Goal: Register for event/course

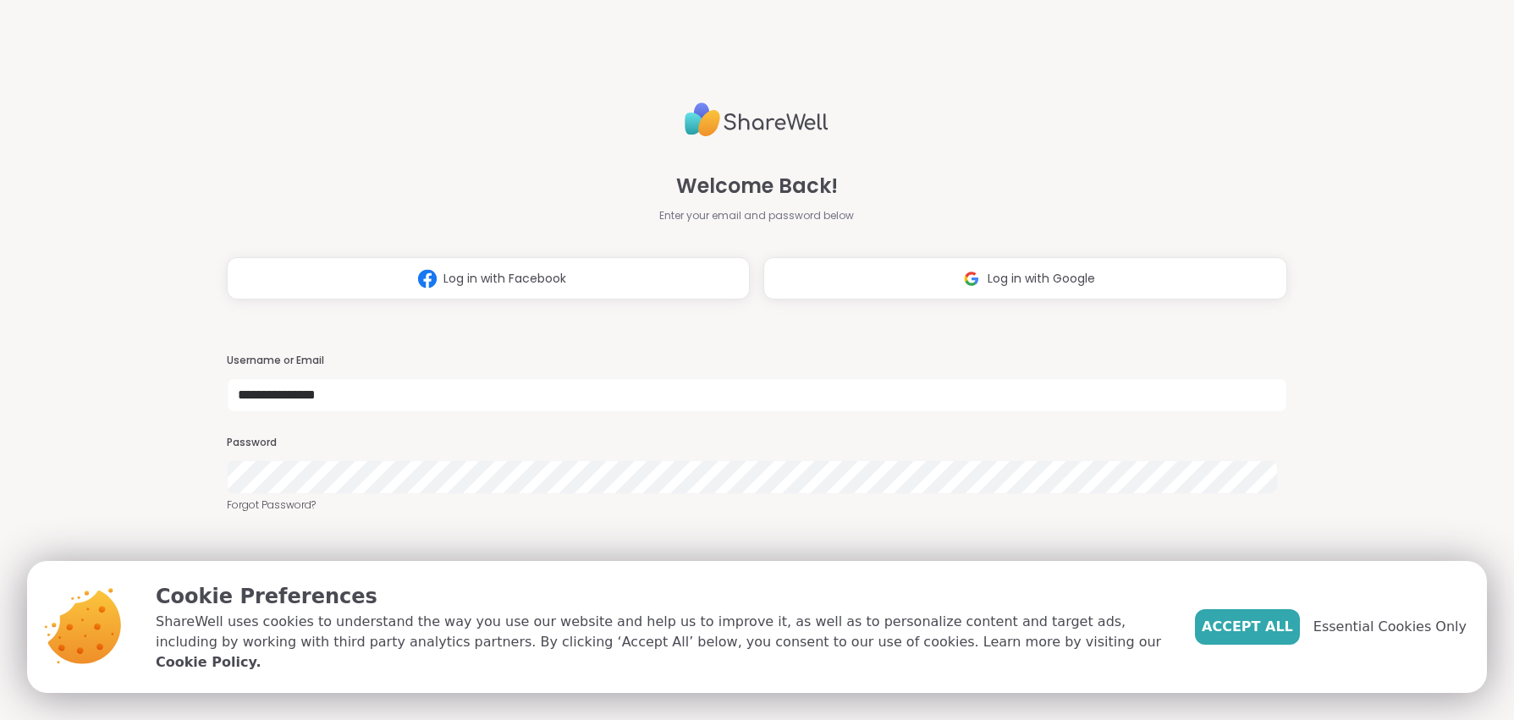
click at [797, 567] on button "LOG IN" at bounding box center [756, 585] width 171 height 36
click at [1255, 637] on span "Accept All" at bounding box center [1247, 627] width 91 height 20
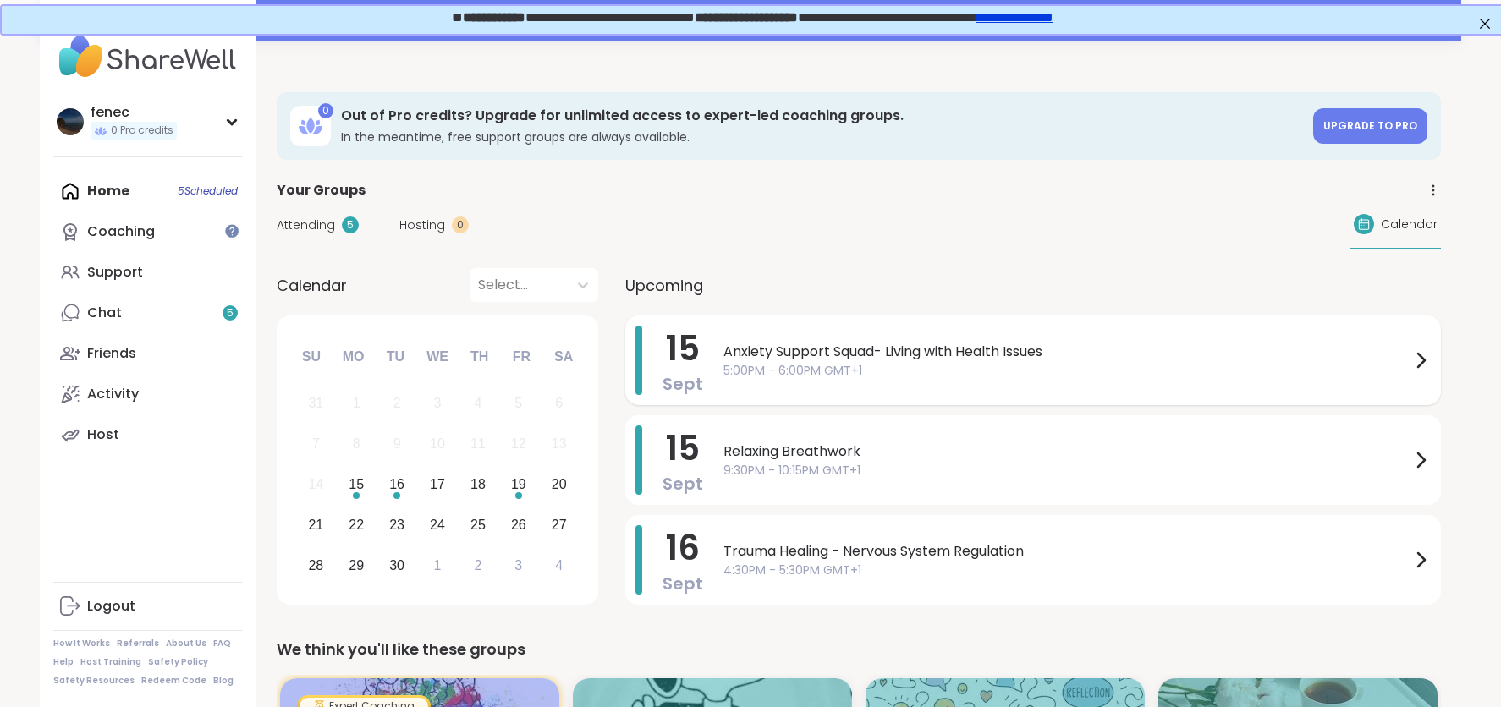
click at [823, 344] on span "Anxiety Support Squad- Living with Health Issues" at bounding box center [1066, 352] width 687 height 20
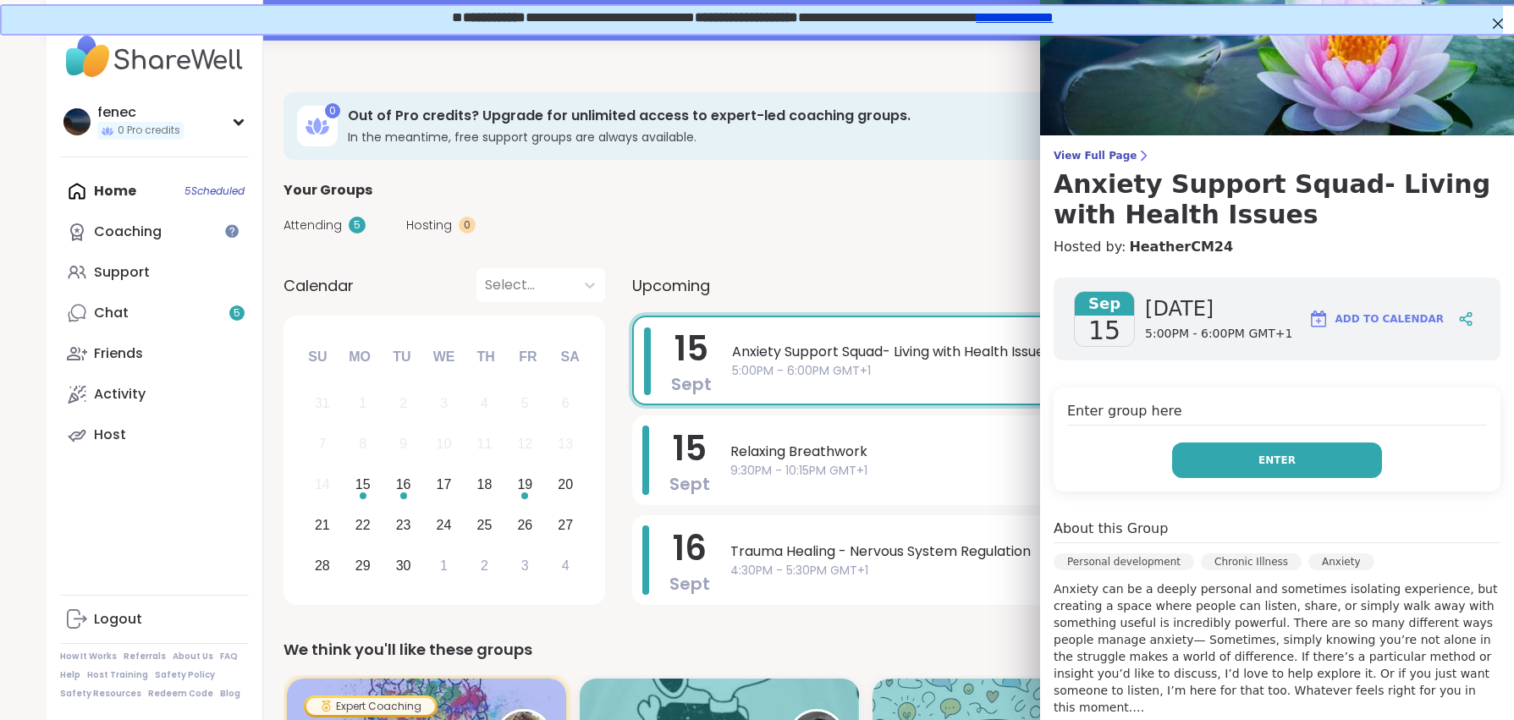
click at [1197, 460] on button "Enter" at bounding box center [1277, 461] width 210 height 36
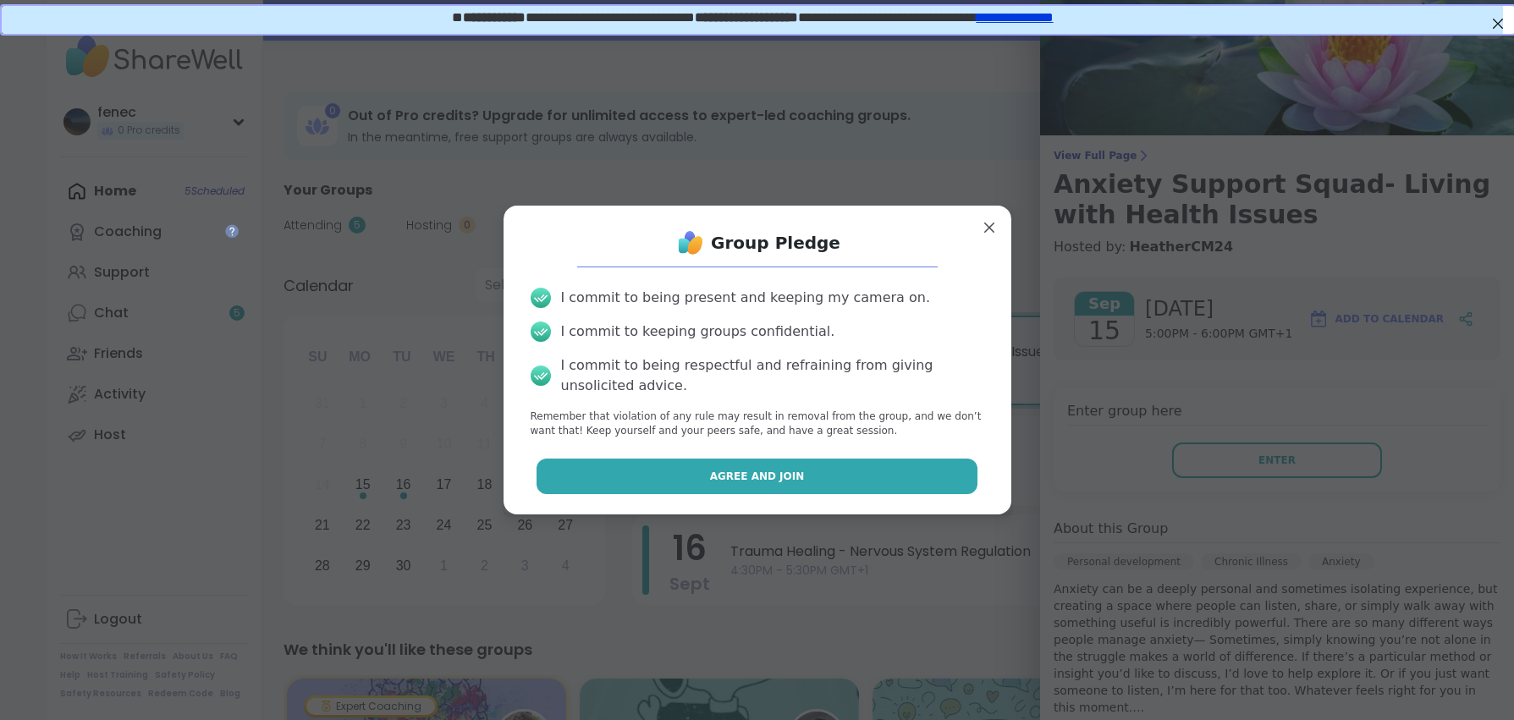
click at [834, 476] on button "Agree and Join" at bounding box center [756, 477] width 441 height 36
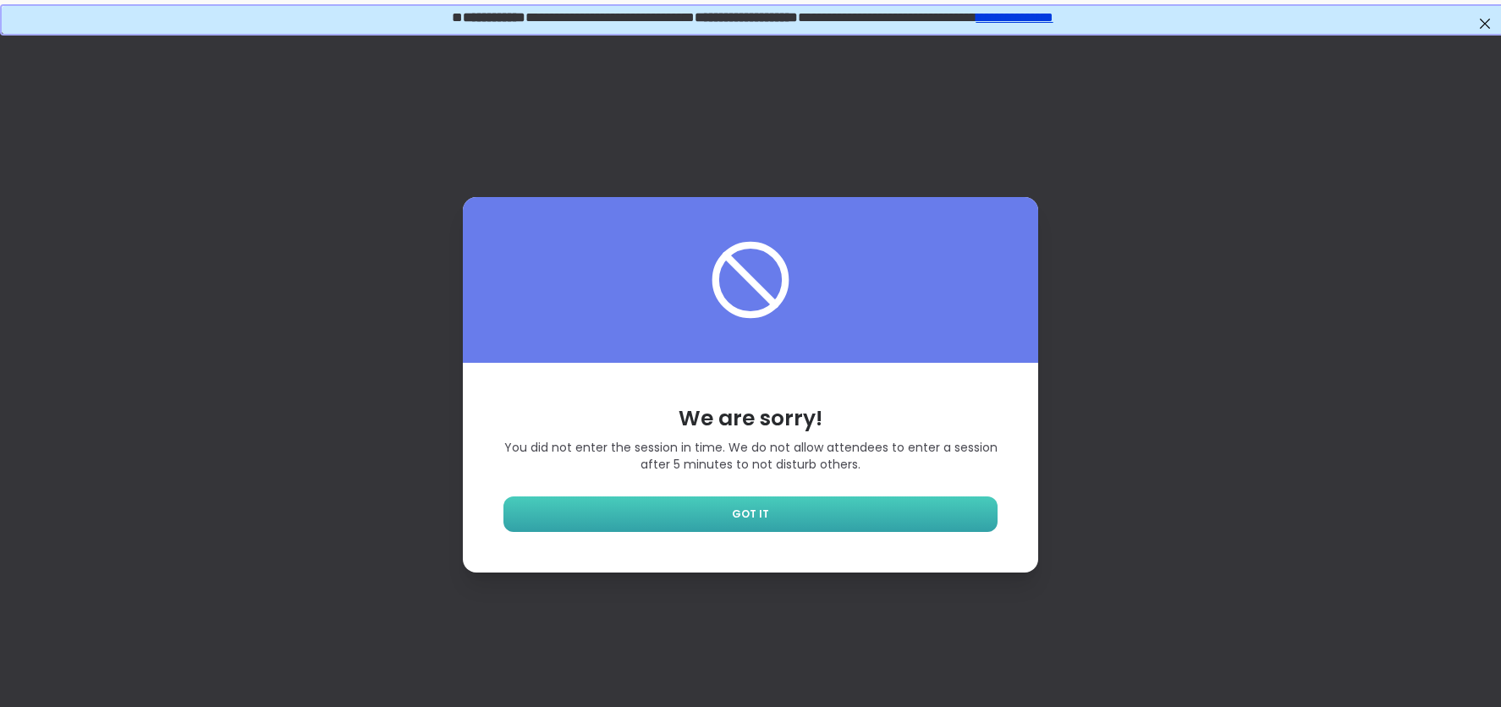
click at [749, 519] on span "GOT IT" at bounding box center [750, 514] width 37 height 15
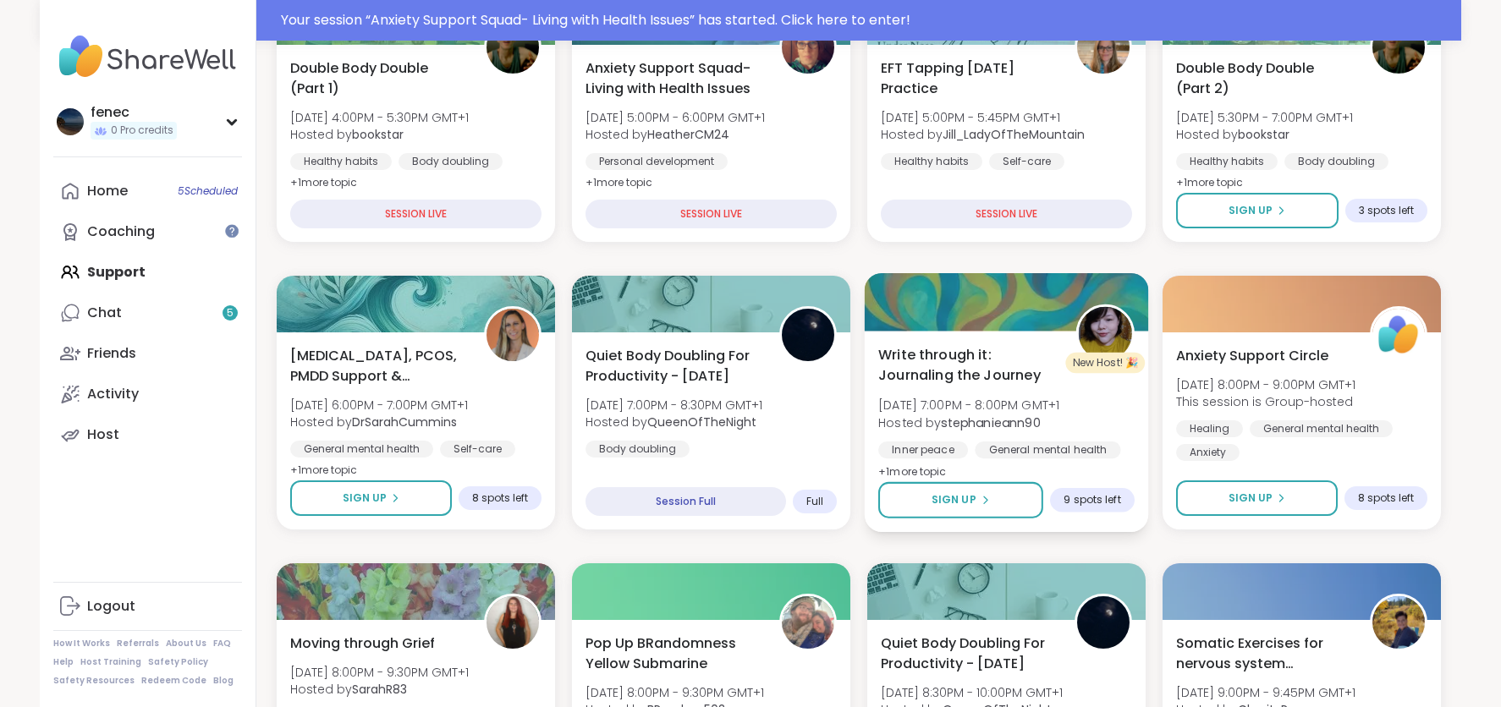
scroll to position [338, 0]
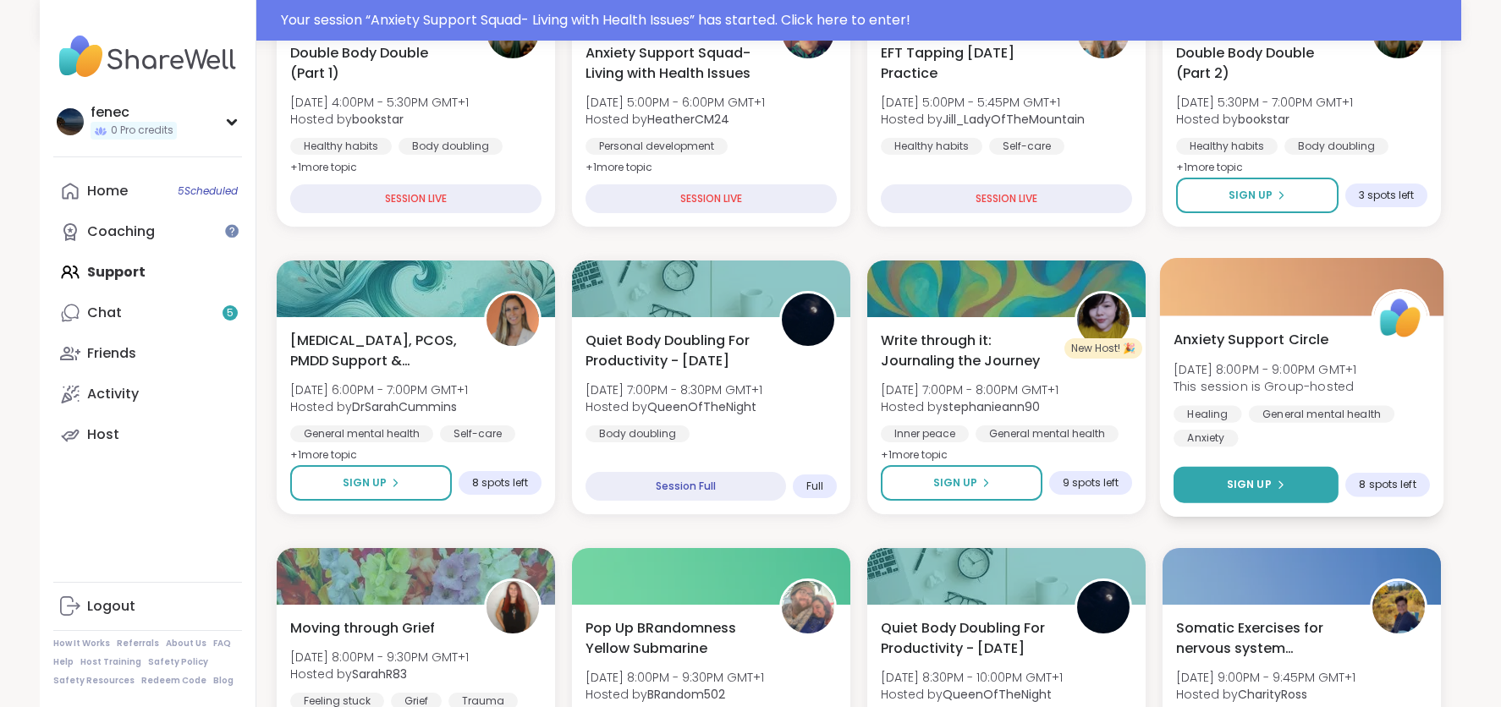
click at [1292, 480] on button "Sign Up" at bounding box center [1256, 485] width 165 height 36
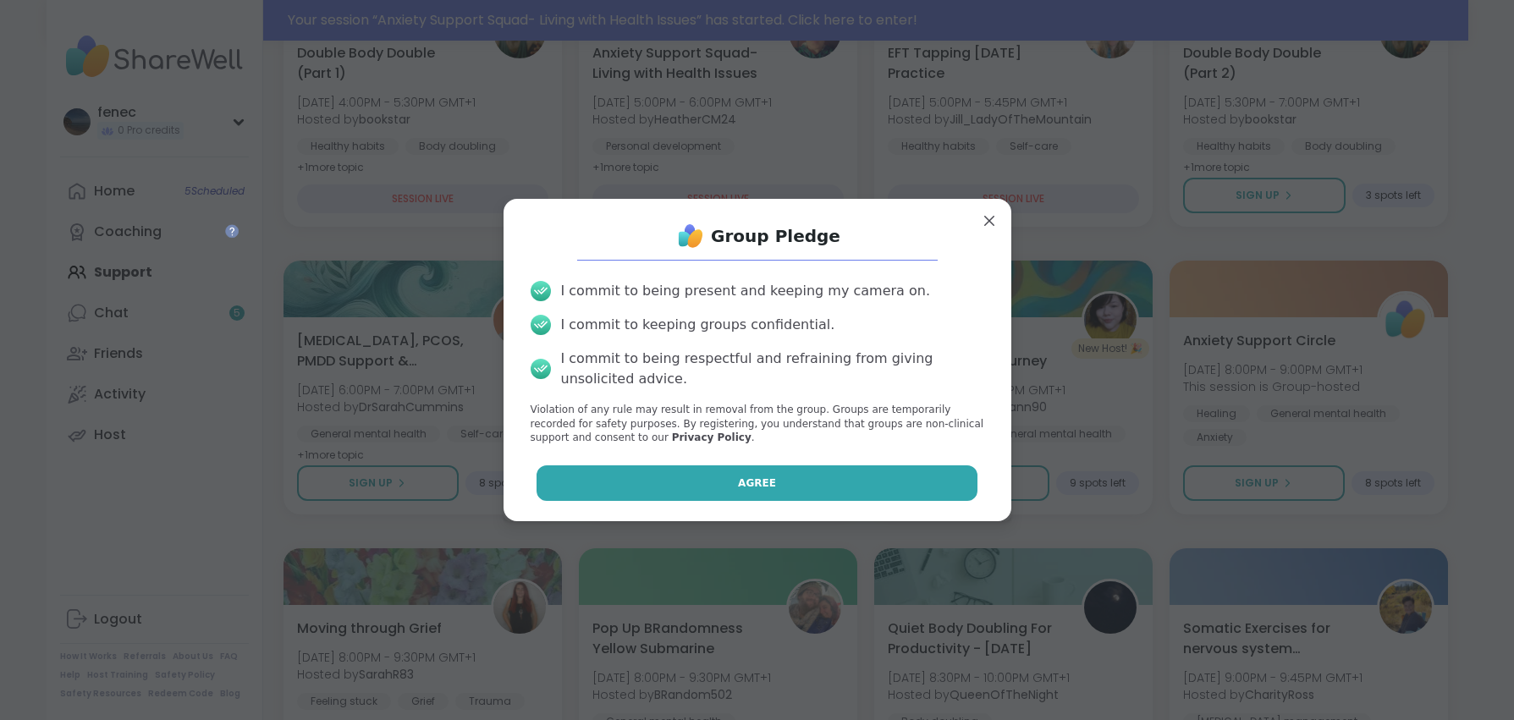
click at [837, 477] on button "Agree" at bounding box center [756, 483] width 441 height 36
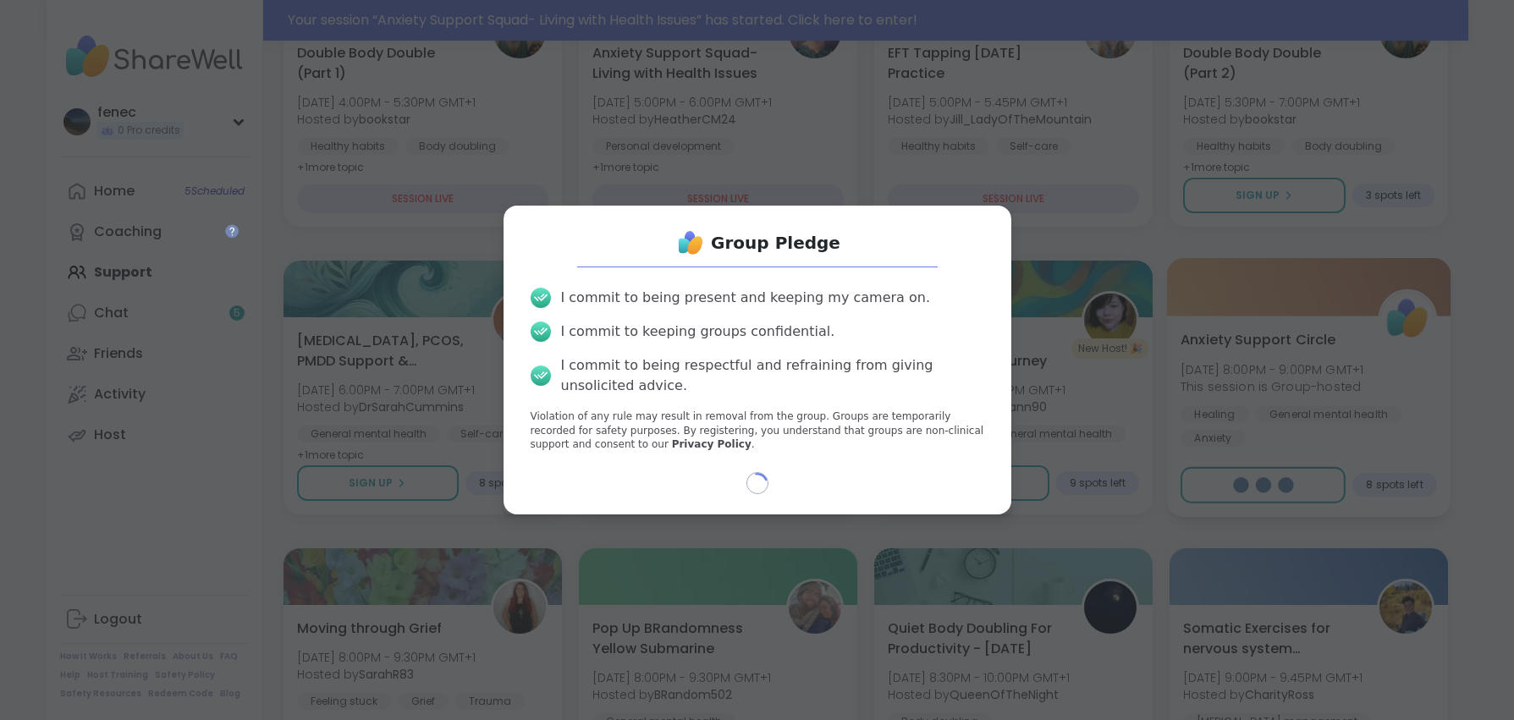
select select "**"
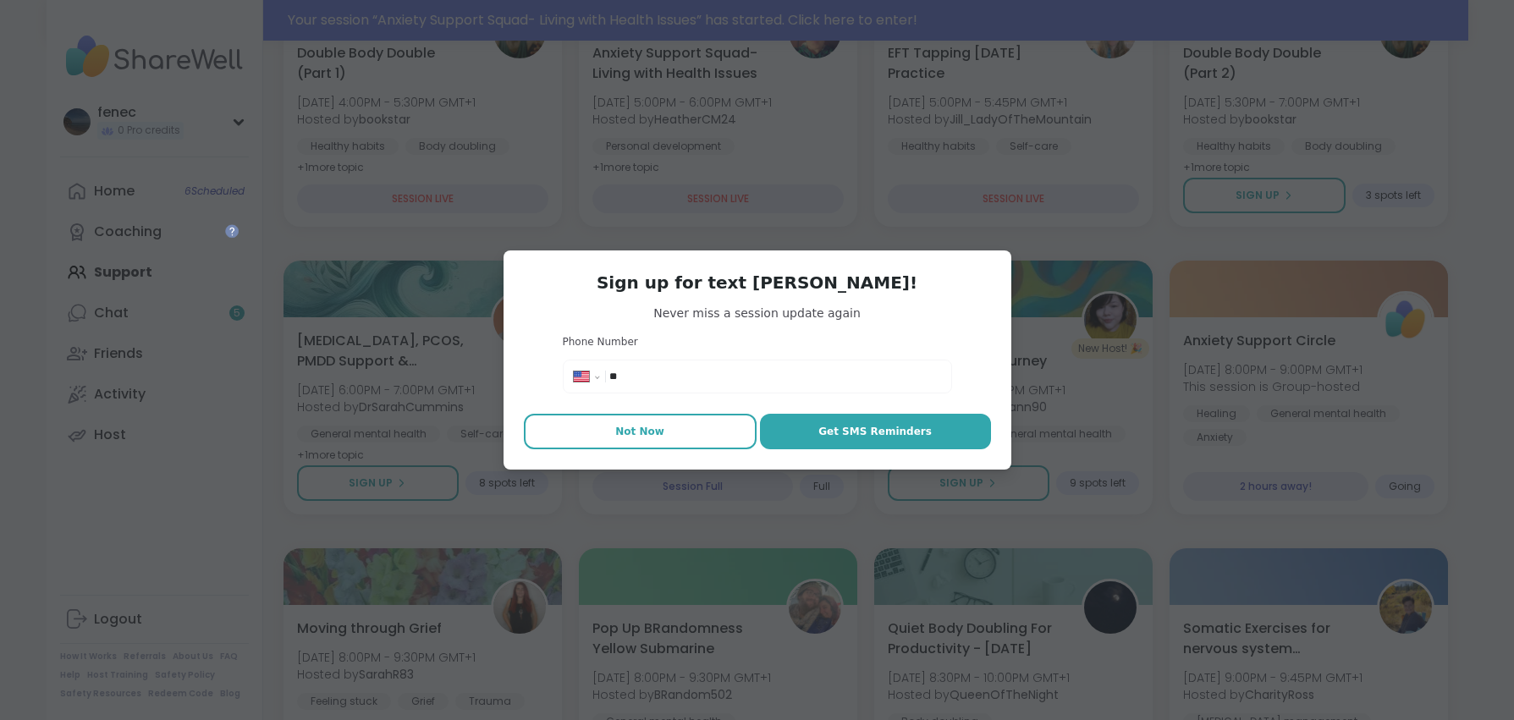
click at [635, 424] on span "Not Now" at bounding box center [639, 431] width 49 height 15
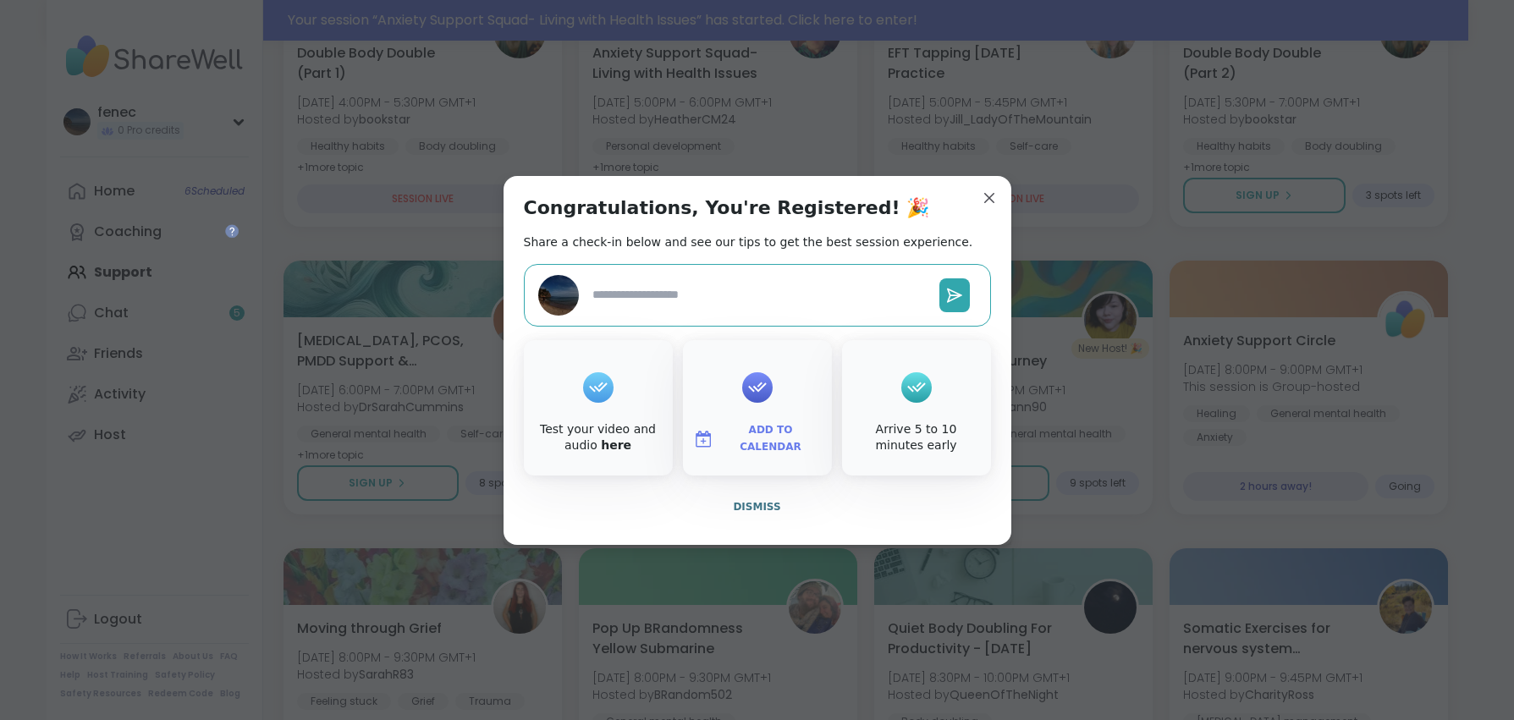
click at [738, 503] on span "Dismiss" at bounding box center [756, 507] width 47 height 12
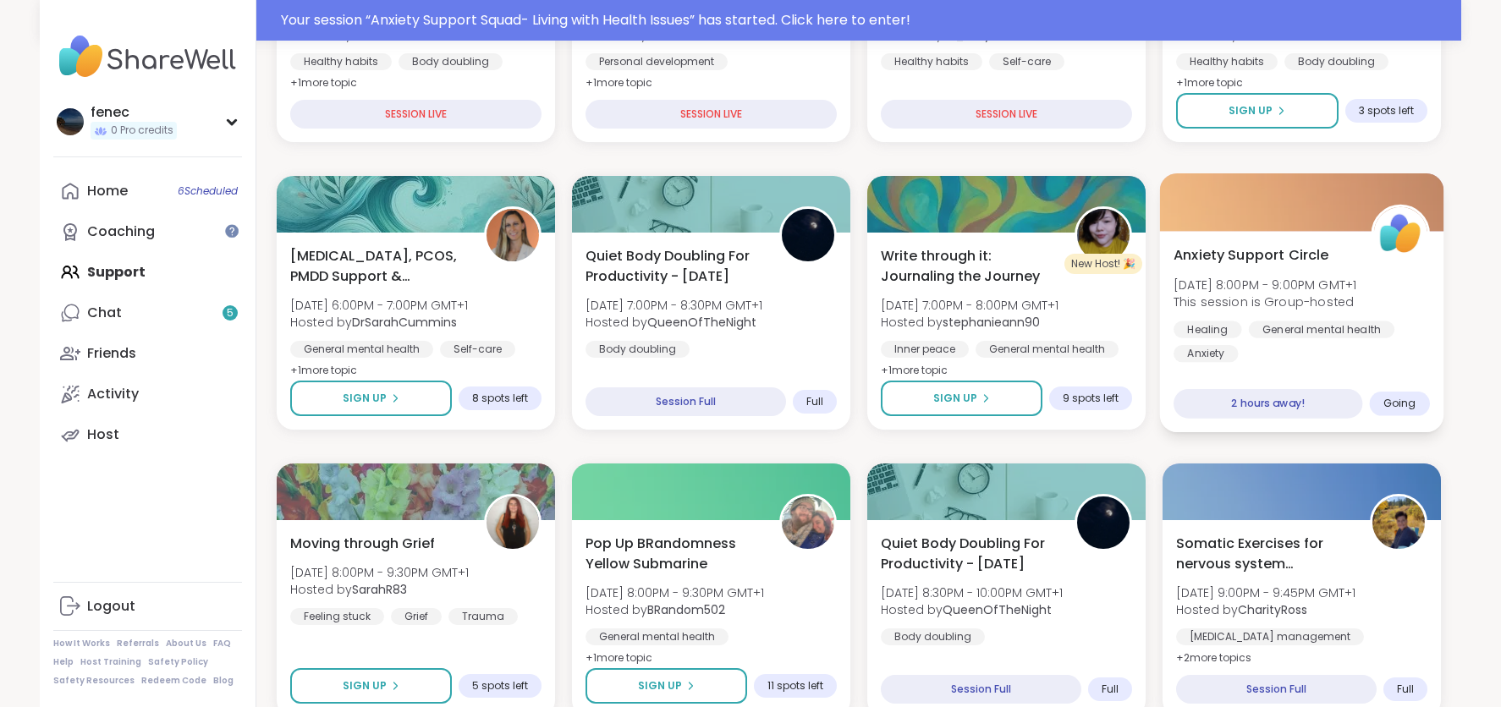
scroll to position [508, 0]
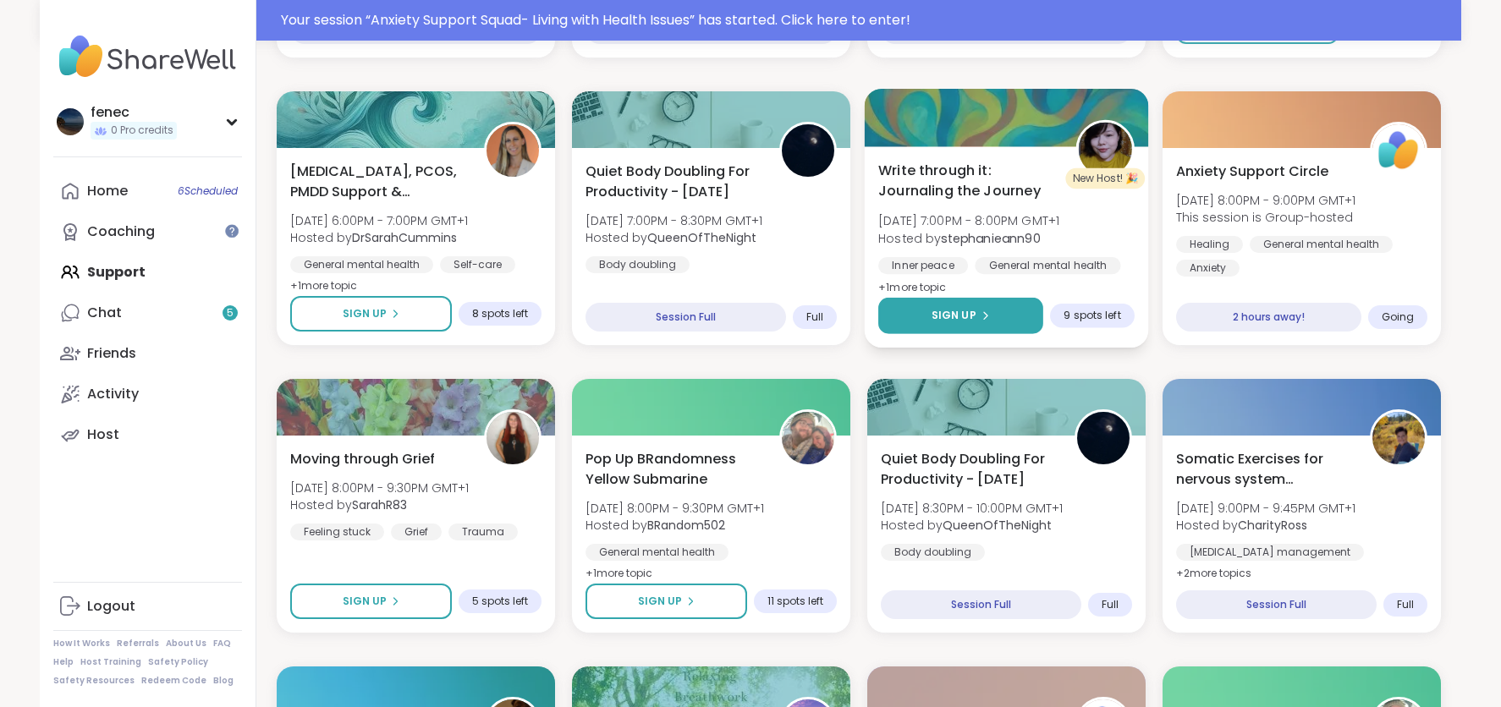
click at [959, 317] on span "Sign Up" at bounding box center [954, 315] width 45 height 15
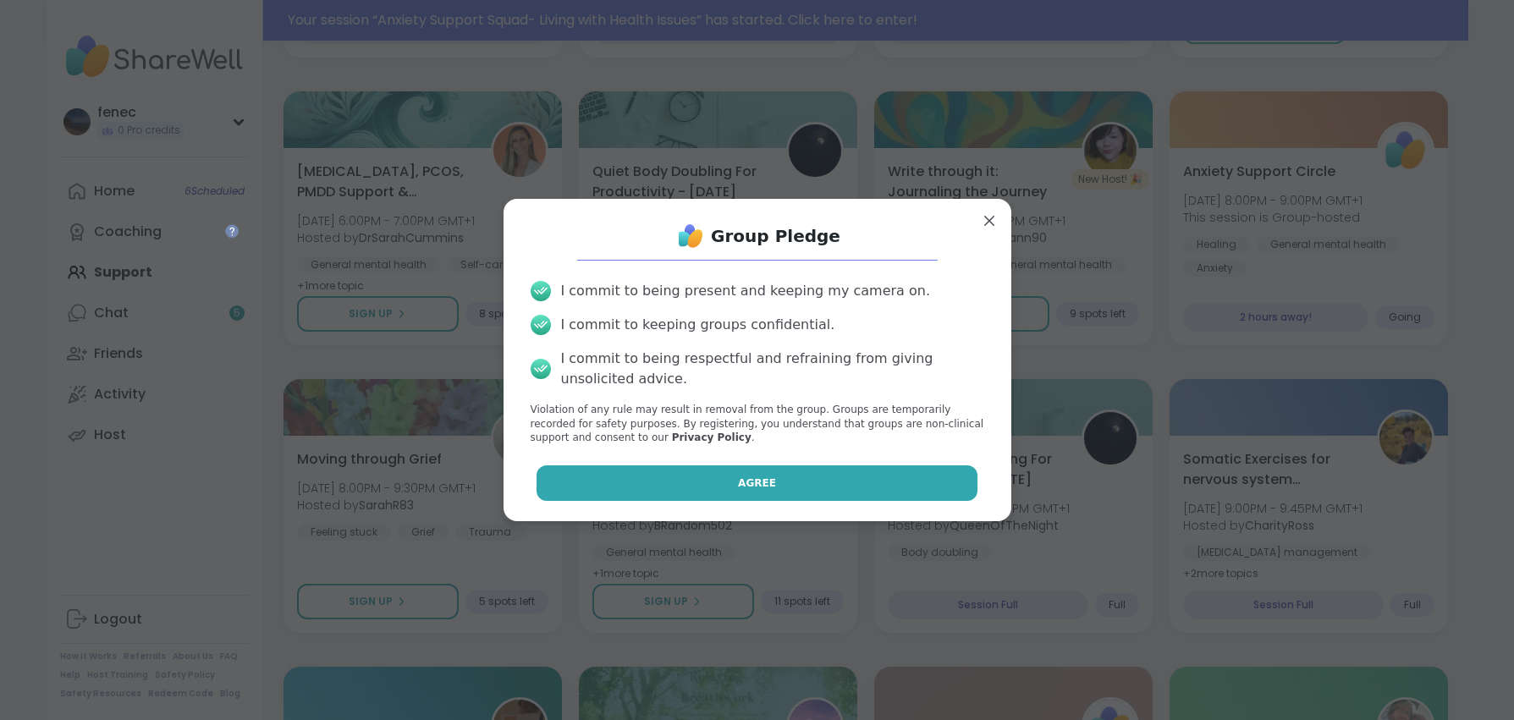
click at [743, 480] on span "Agree" at bounding box center [757, 483] width 38 height 15
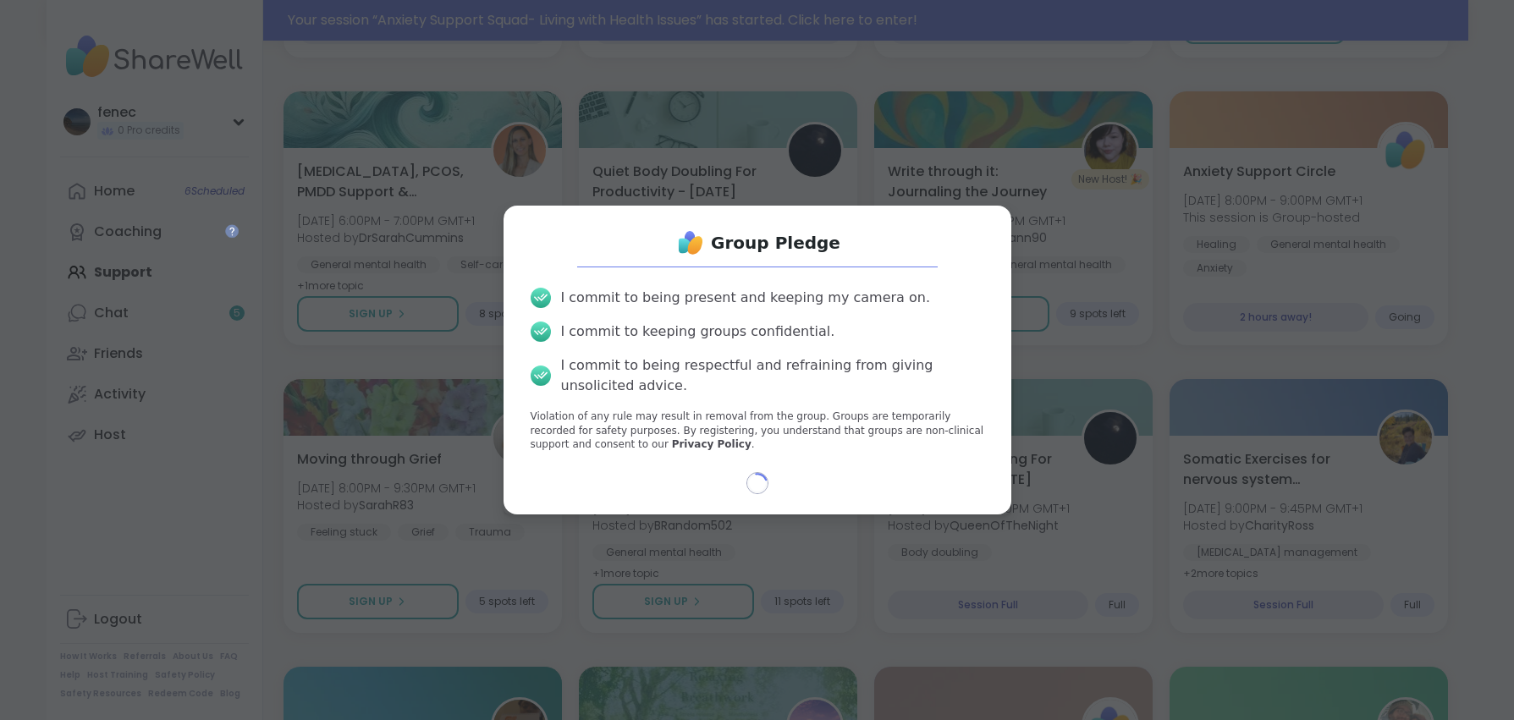
select select "**"
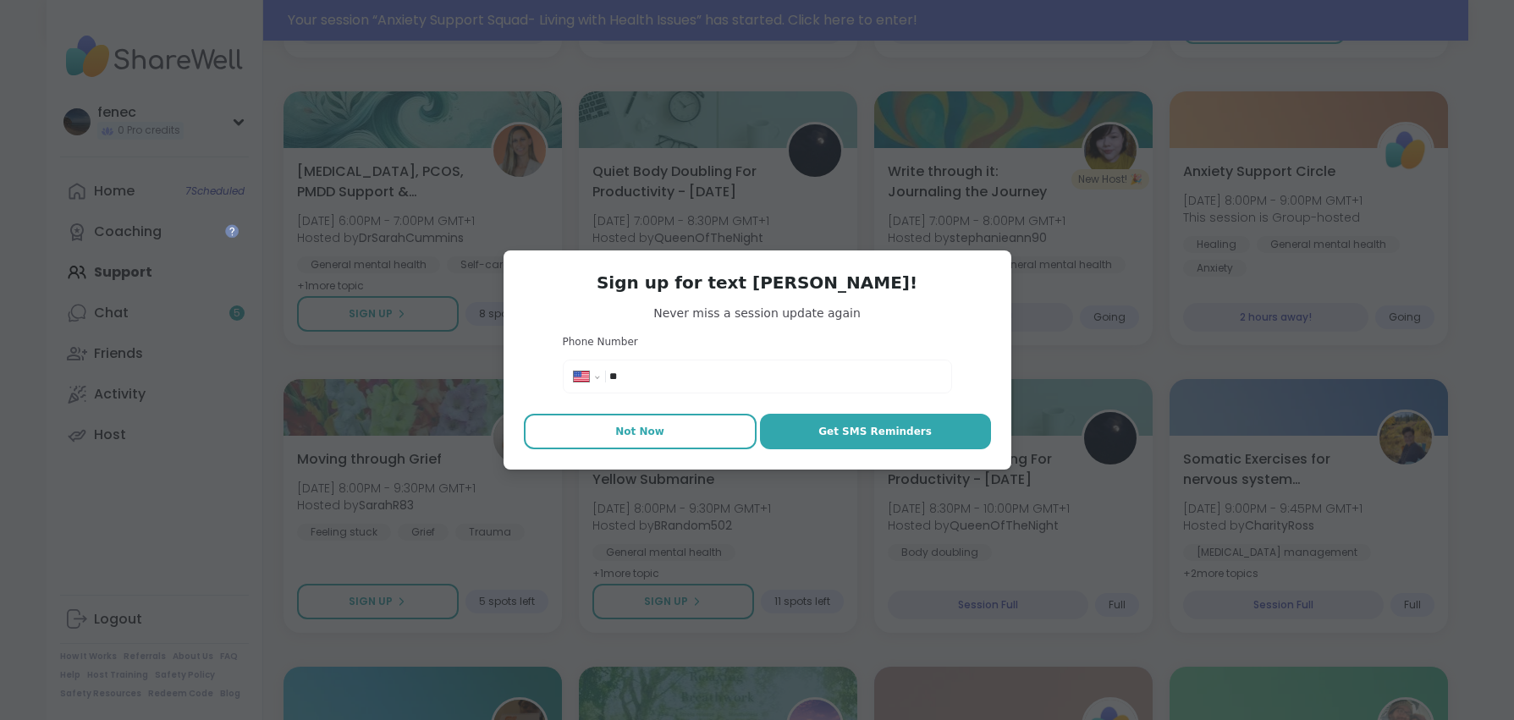
click at [658, 436] on button "Not Now" at bounding box center [640, 432] width 233 height 36
type textarea "*"
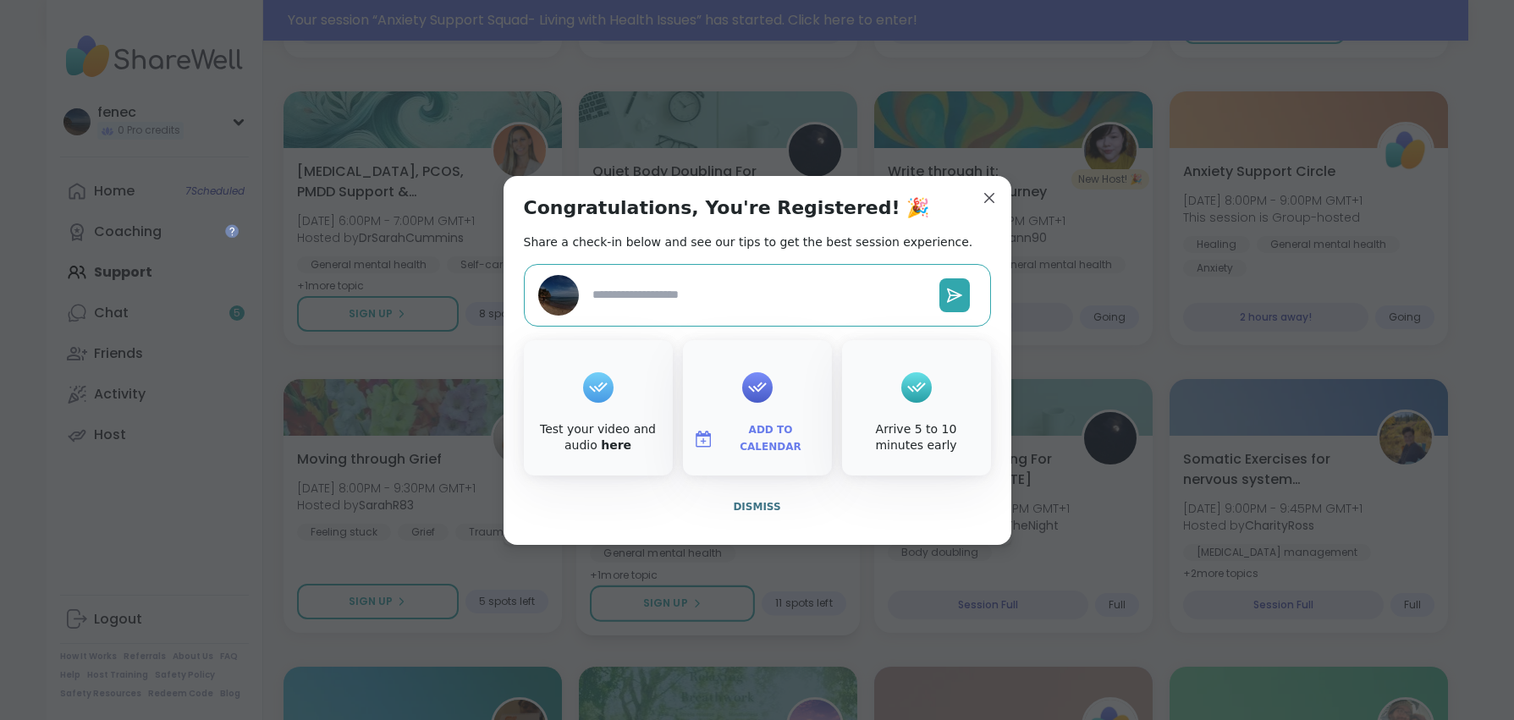
click at [745, 501] on span "Dismiss" at bounding box center [756, 507] width 47 height 12
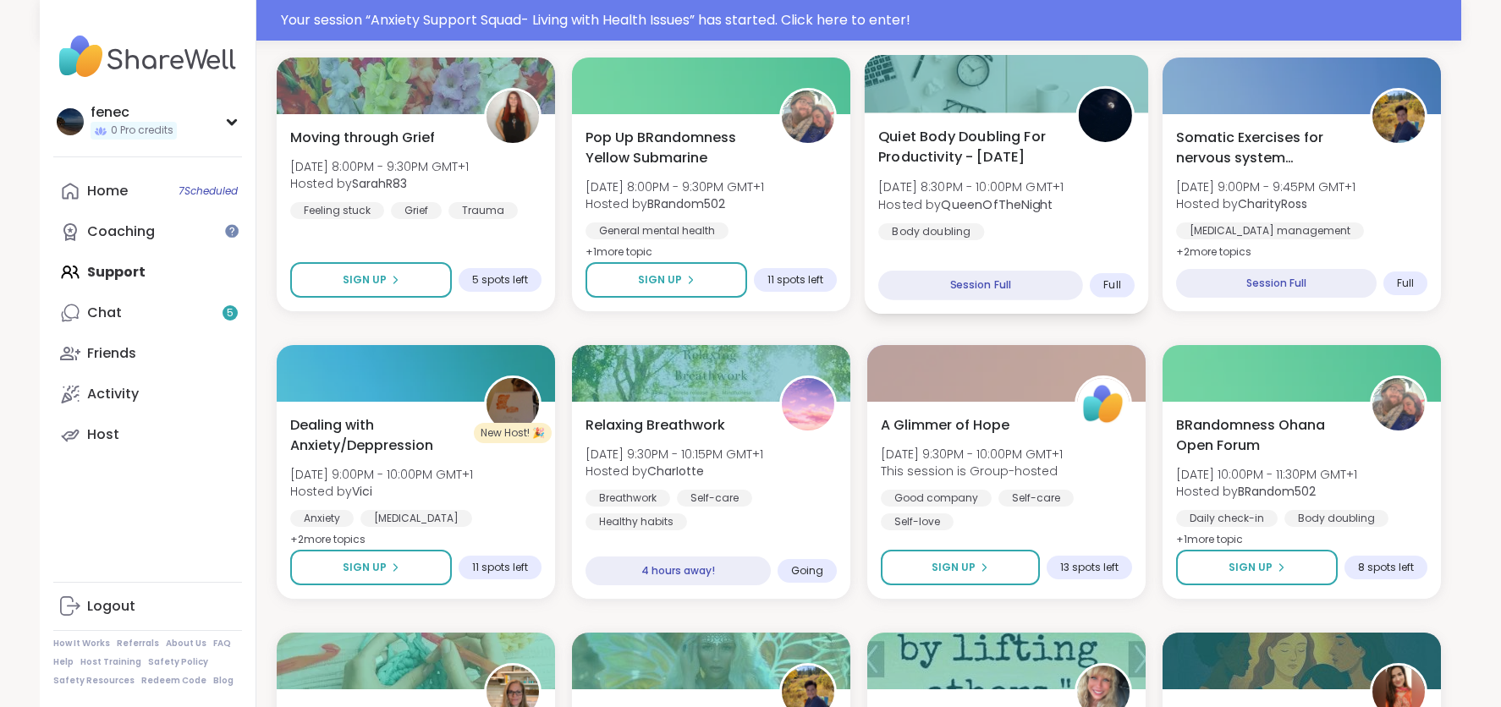
scroll to position [846, 0]
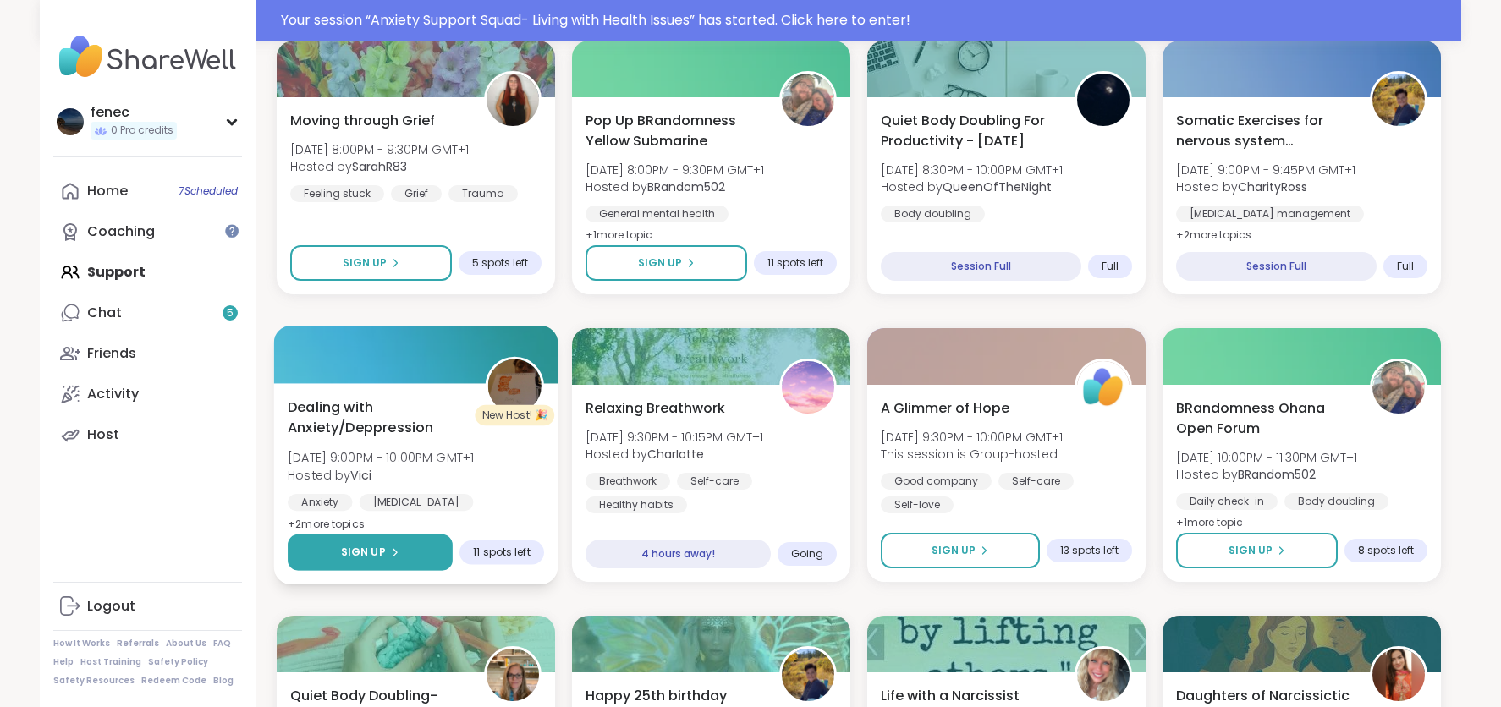
click at [378, 557] on span "Sign Up" at bounding box center [363, 552] width 45 height 15
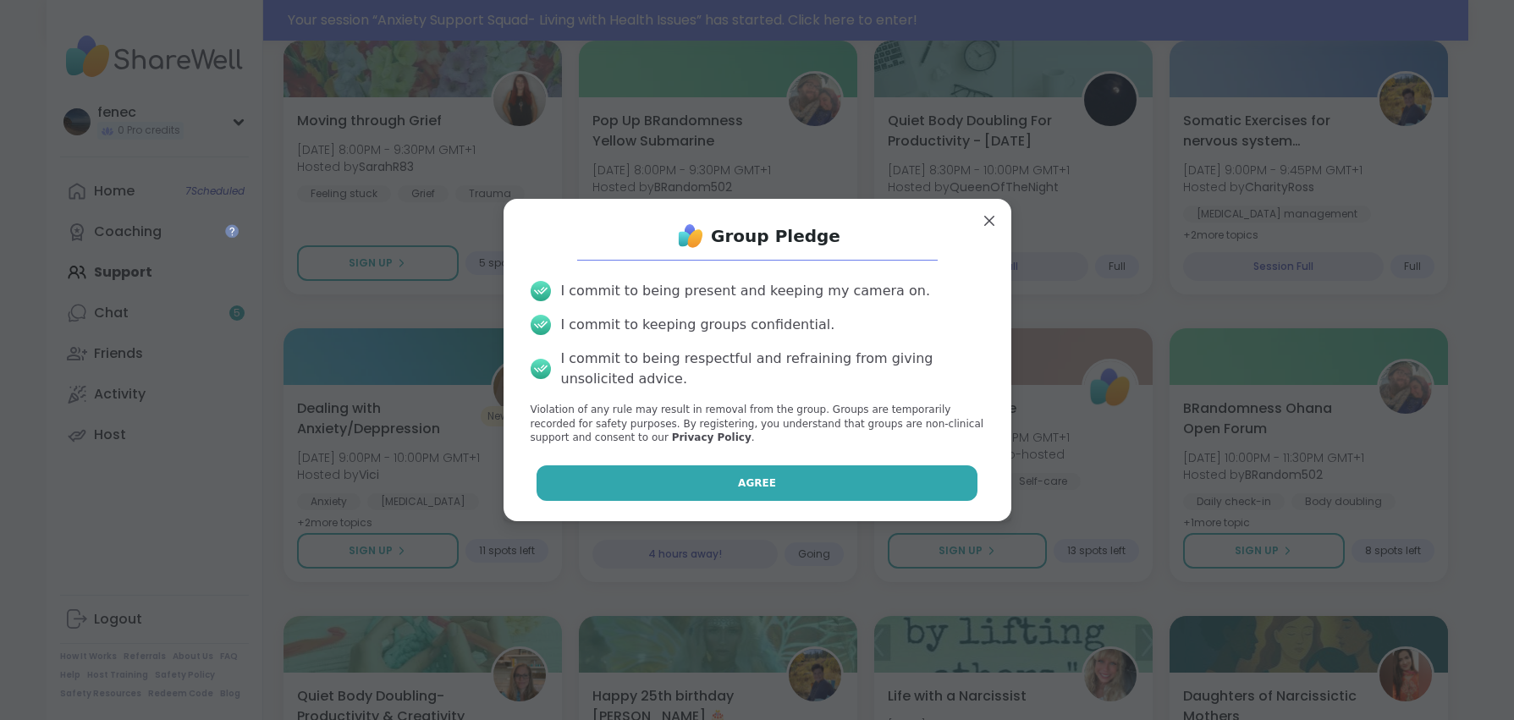
click at [667, 474] on button "Agree" at bounding box center [756, 483] width 441 height 36
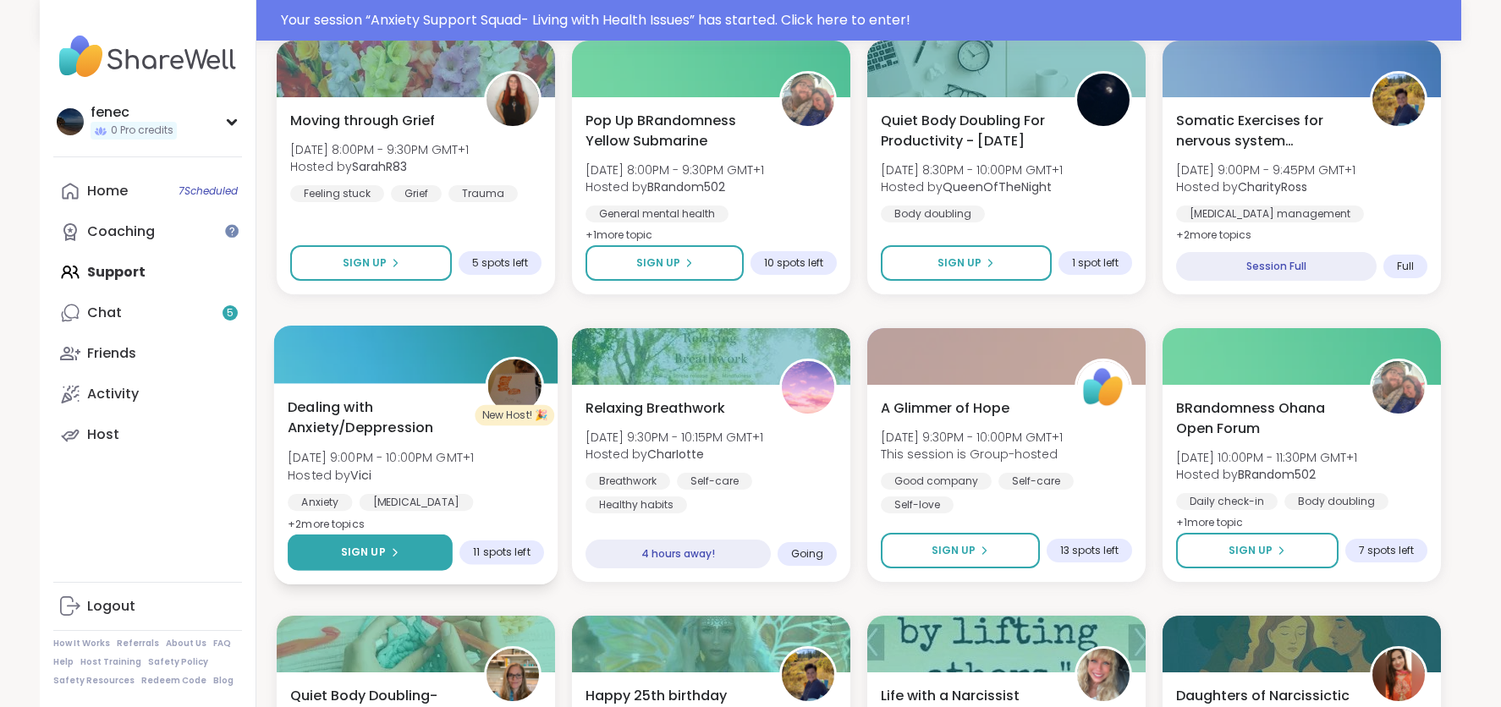
click at [373, 544] on button "Sign Up" at bounding box center [370, 553] width 165 height 36
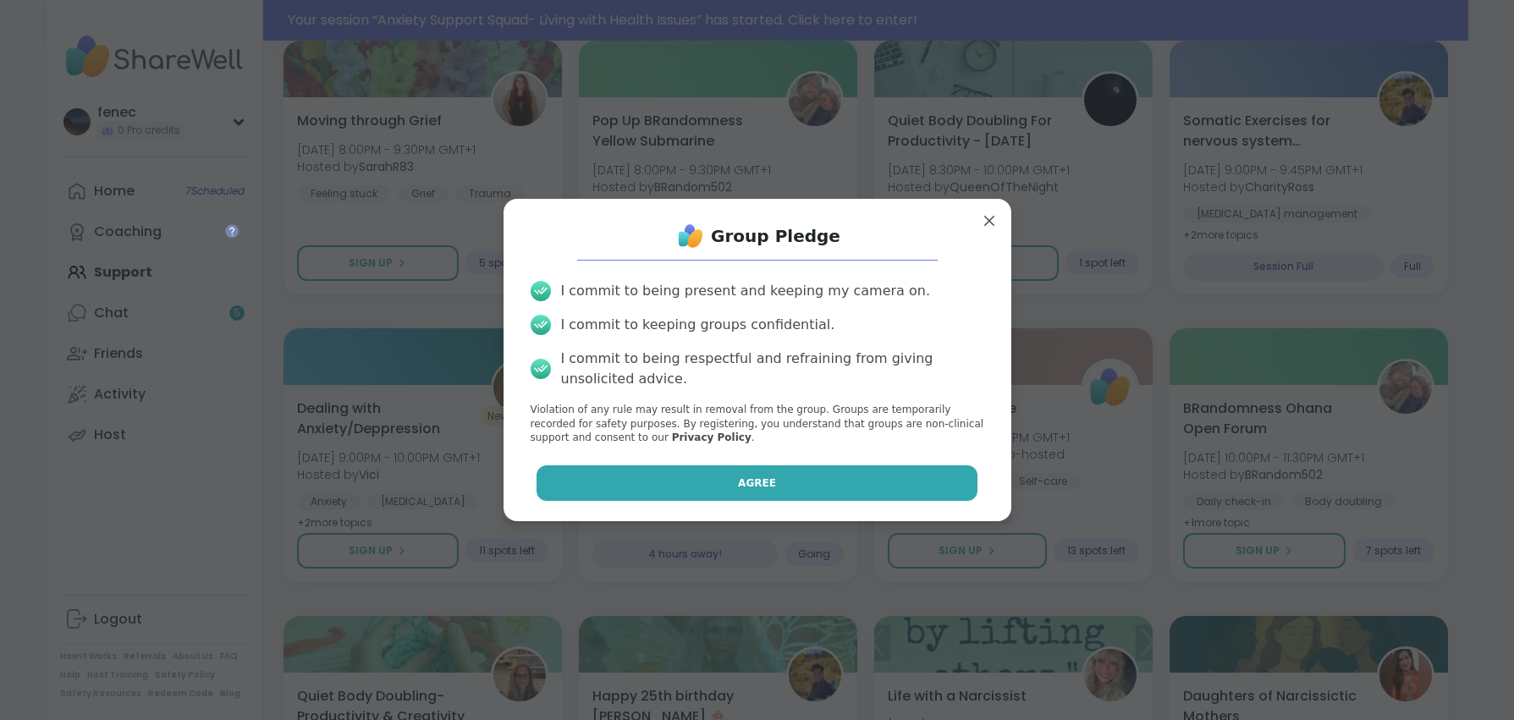
click at [687, 489] on button "Agree" at bounding box center [756, 483] width 441 height 36
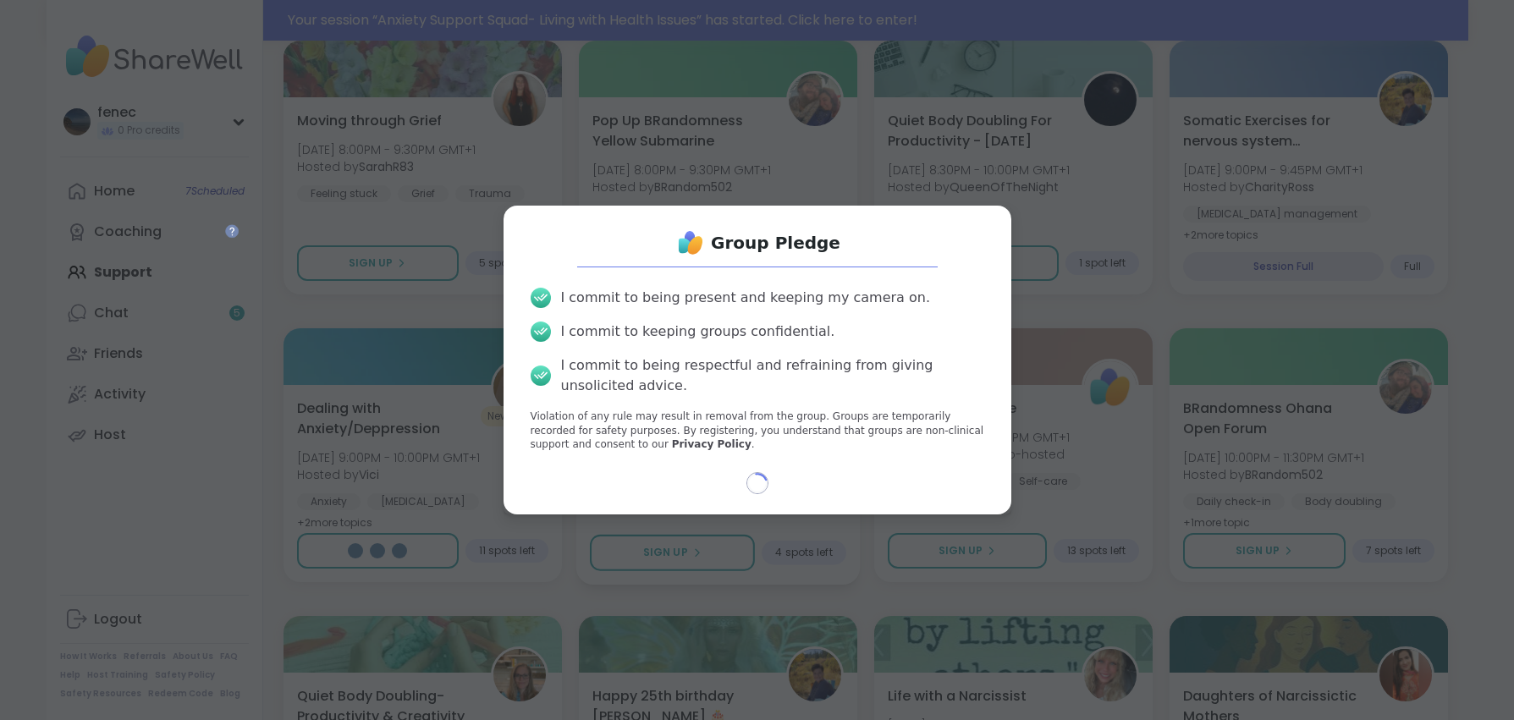
select select "**"
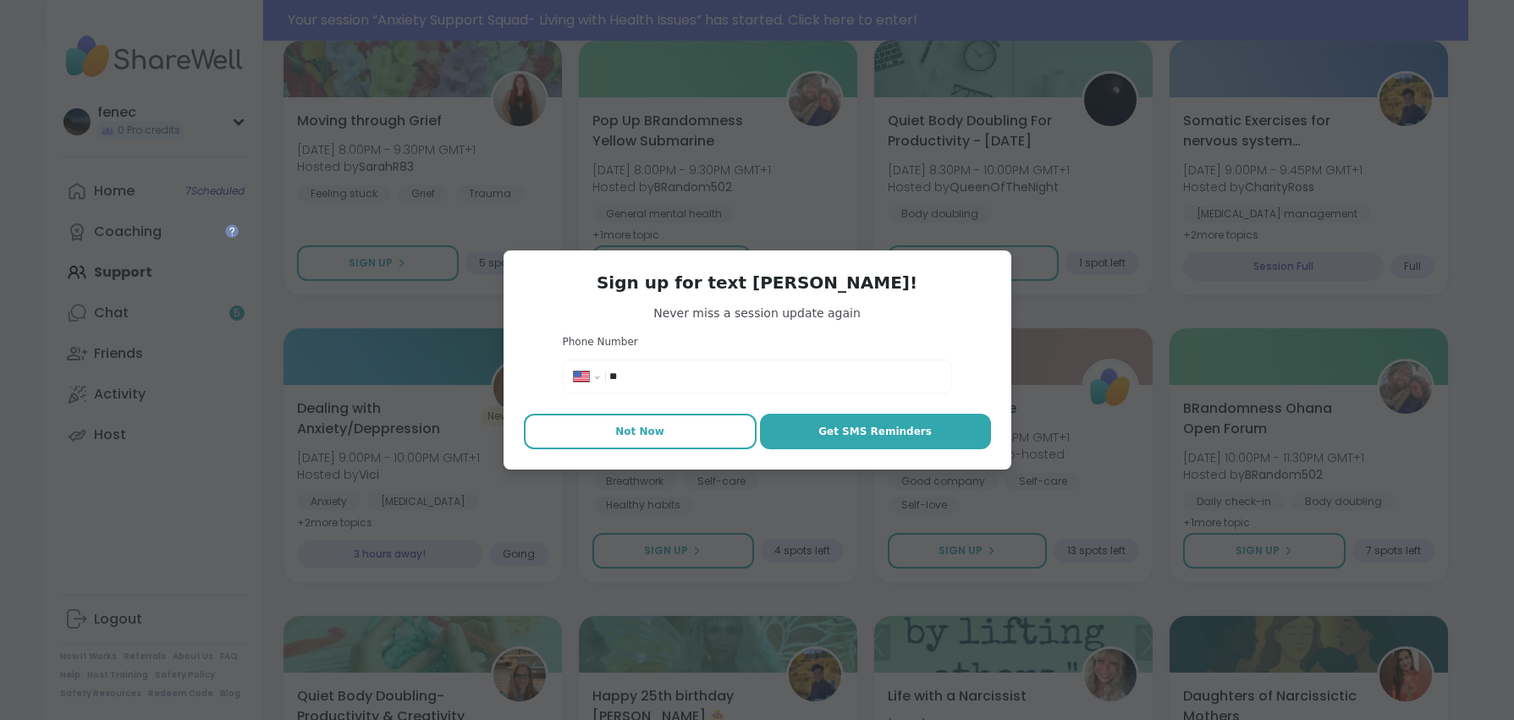
click at [640, 439] on button "Not Now" at bounding box center [640, 432] width 233 height 36
type textarea "*"
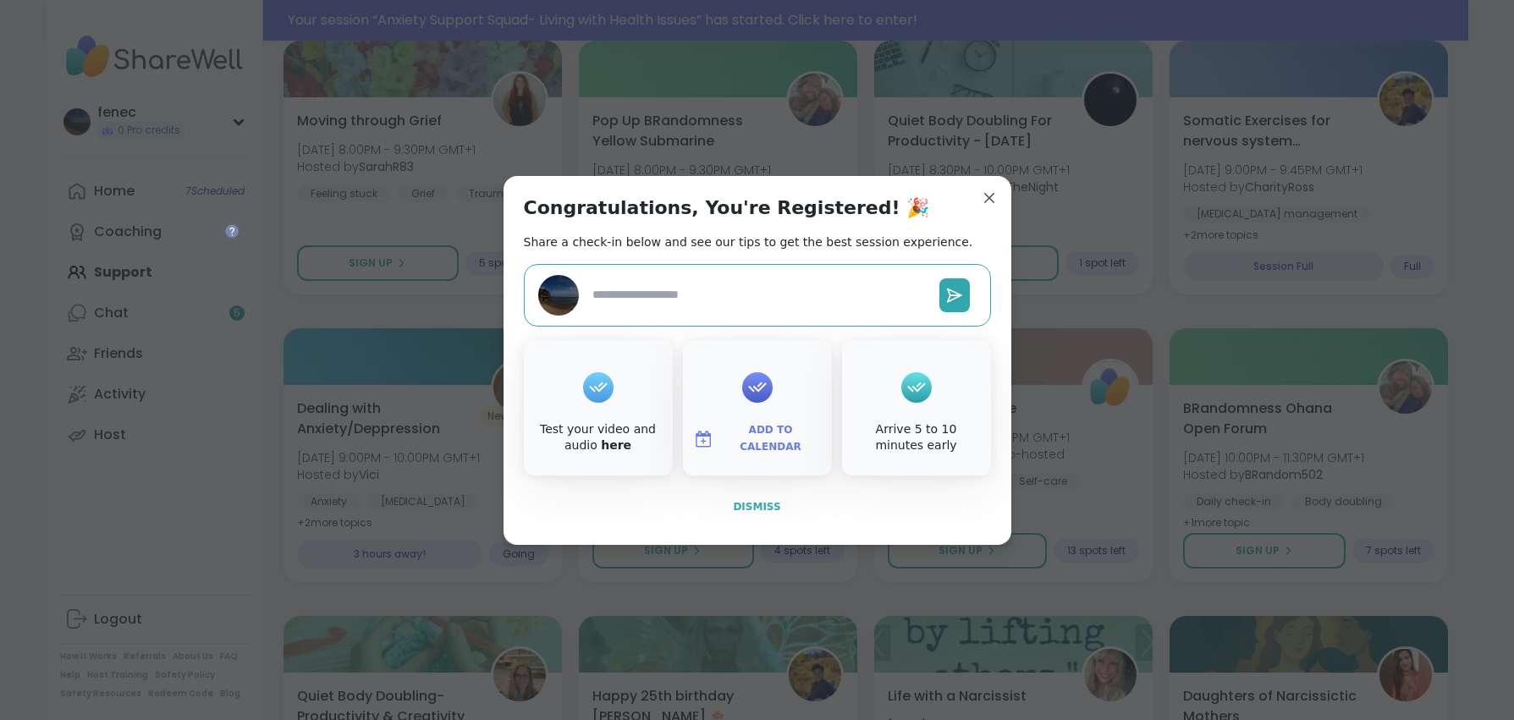
click at [760, 510] on span "Dismiss" at bounding box center [756, 507] width 47 height 12
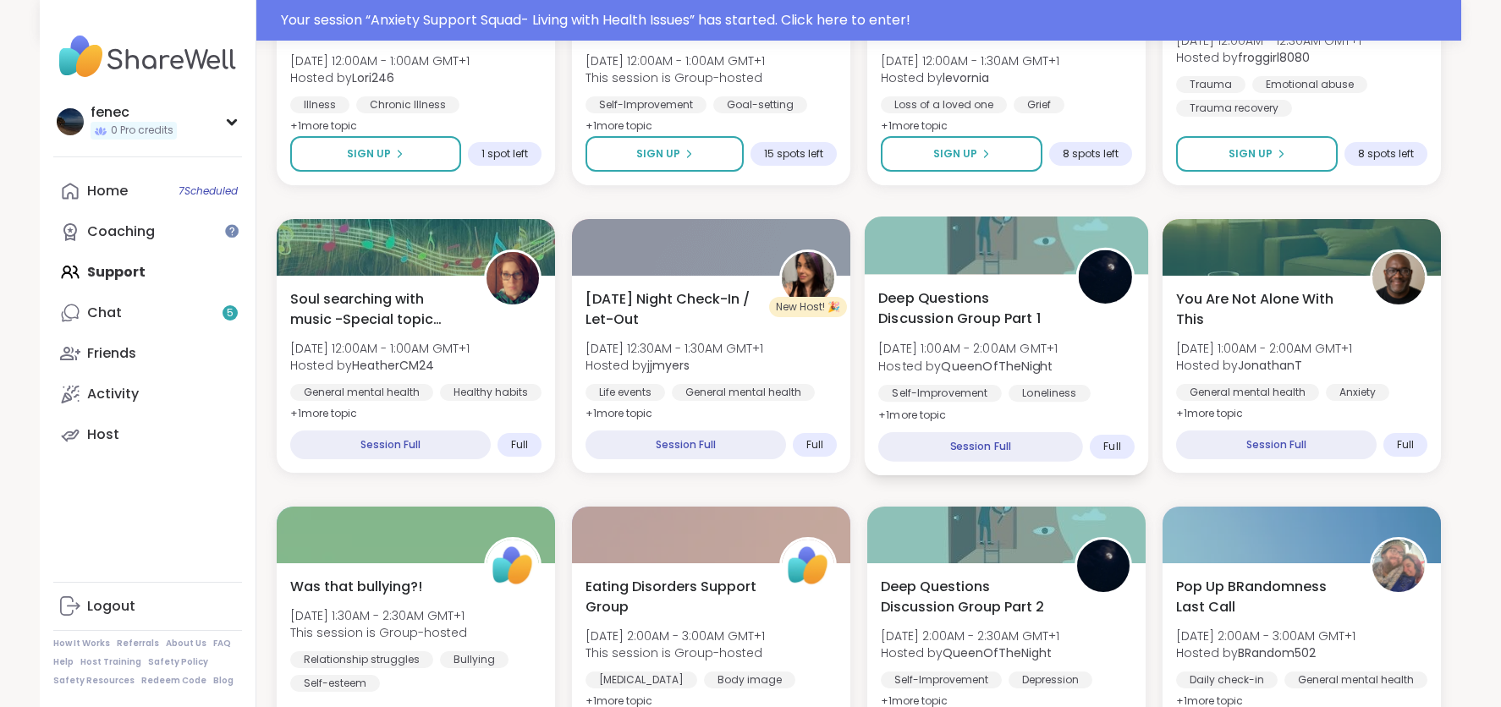
scroll to position [2229, 0]
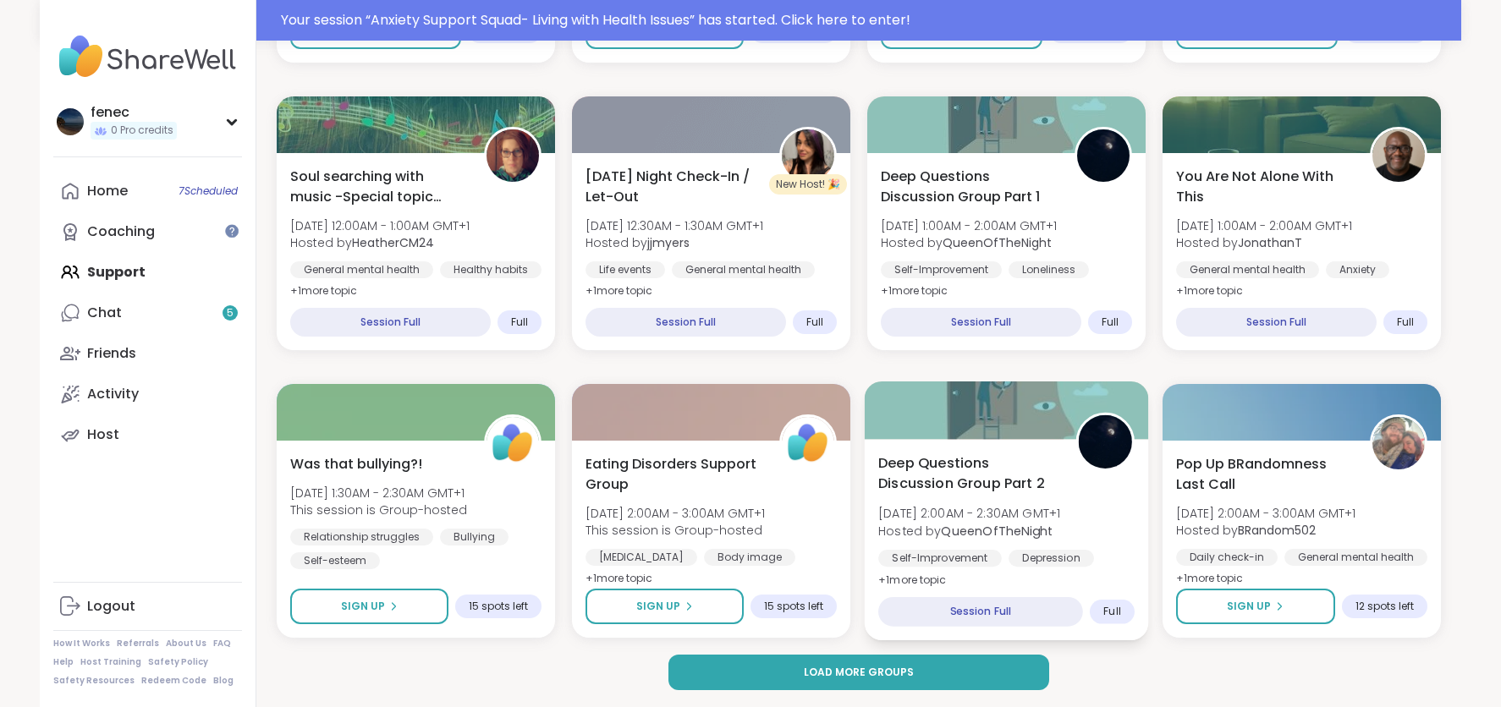
click at [993, 482] on span "Deep Questions Discussion Group Part 2" at bounding box center [967, 473] width 179 height 41
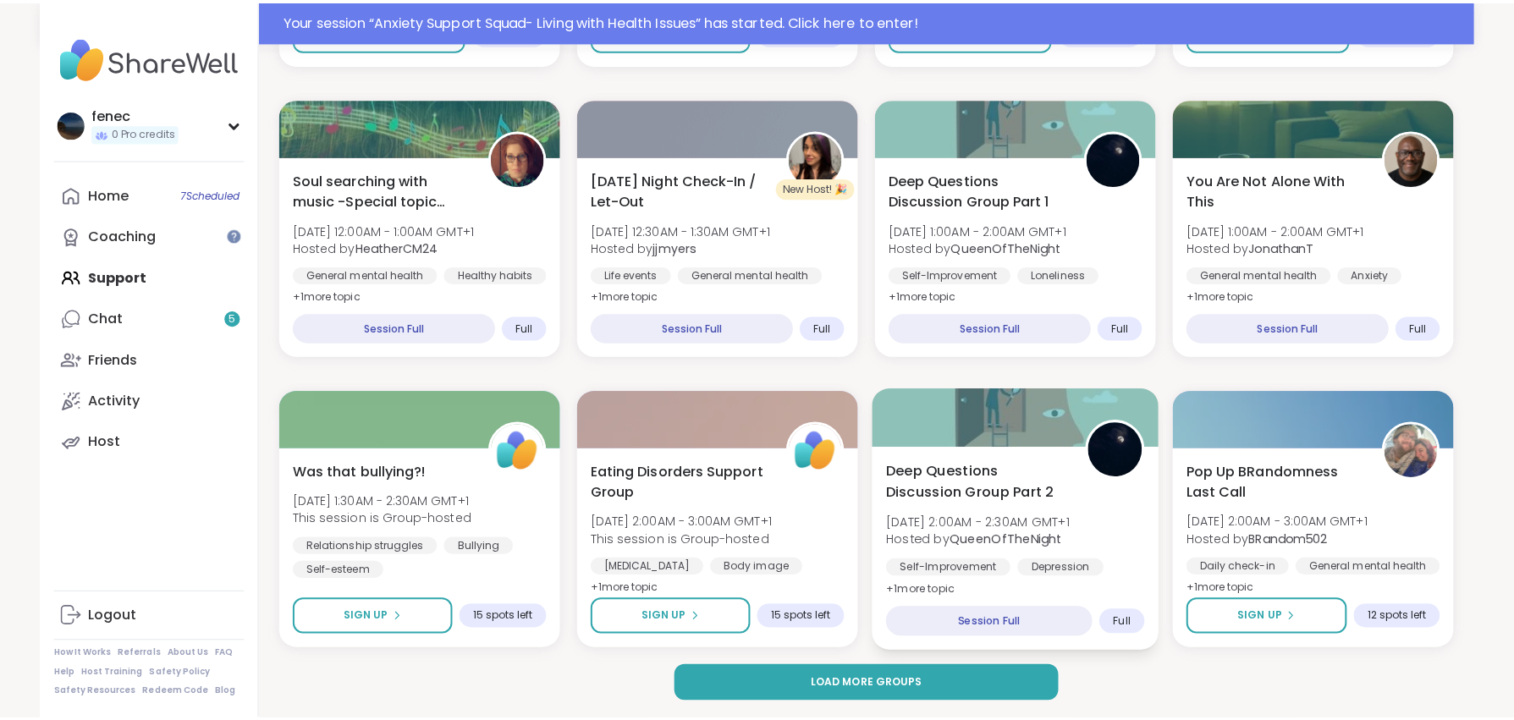
scroll to position [2216, 0]
